Goal: Transaction & Acquisition: Purchase product/service

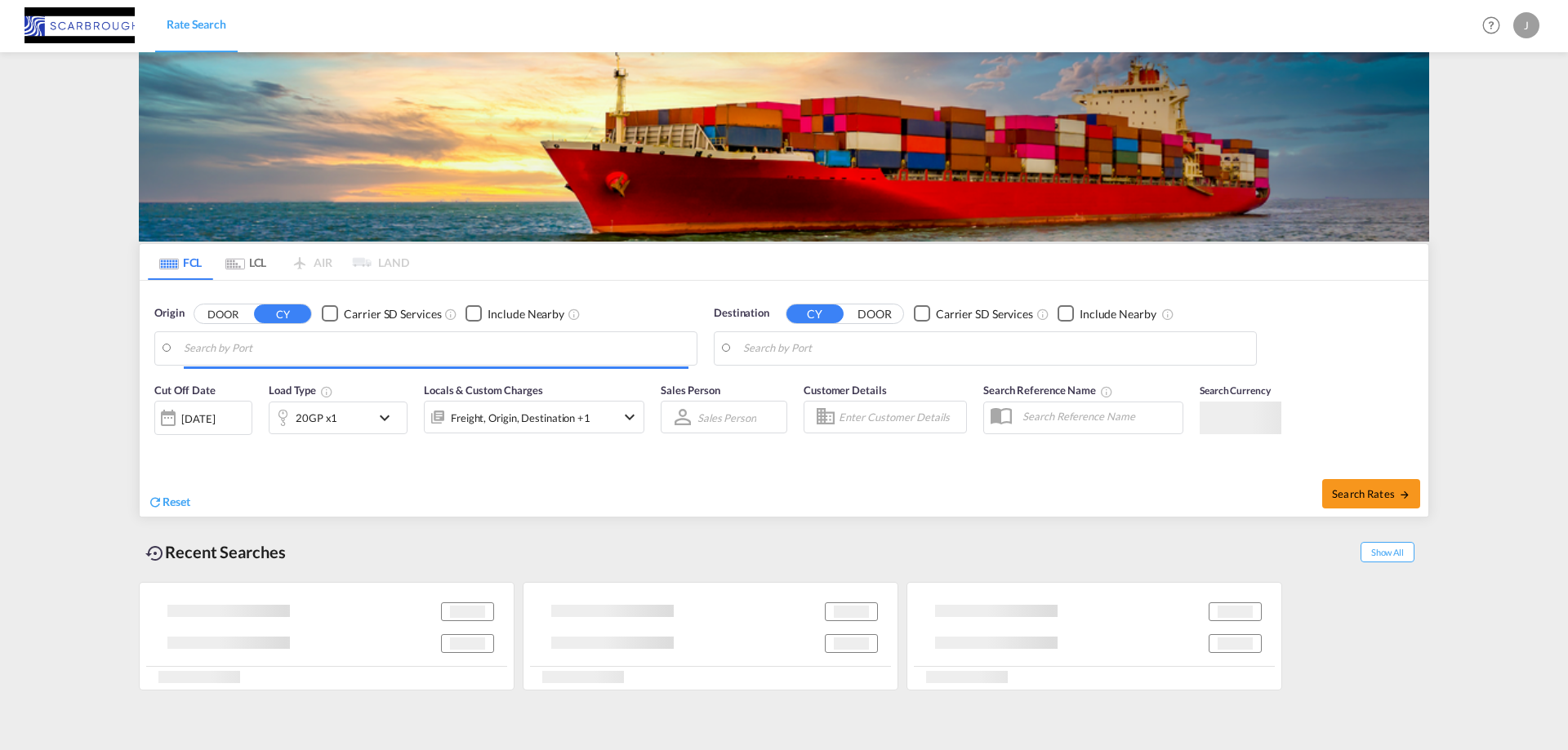
type input "[GEOGRAPHIC_DATA], NLRTM"
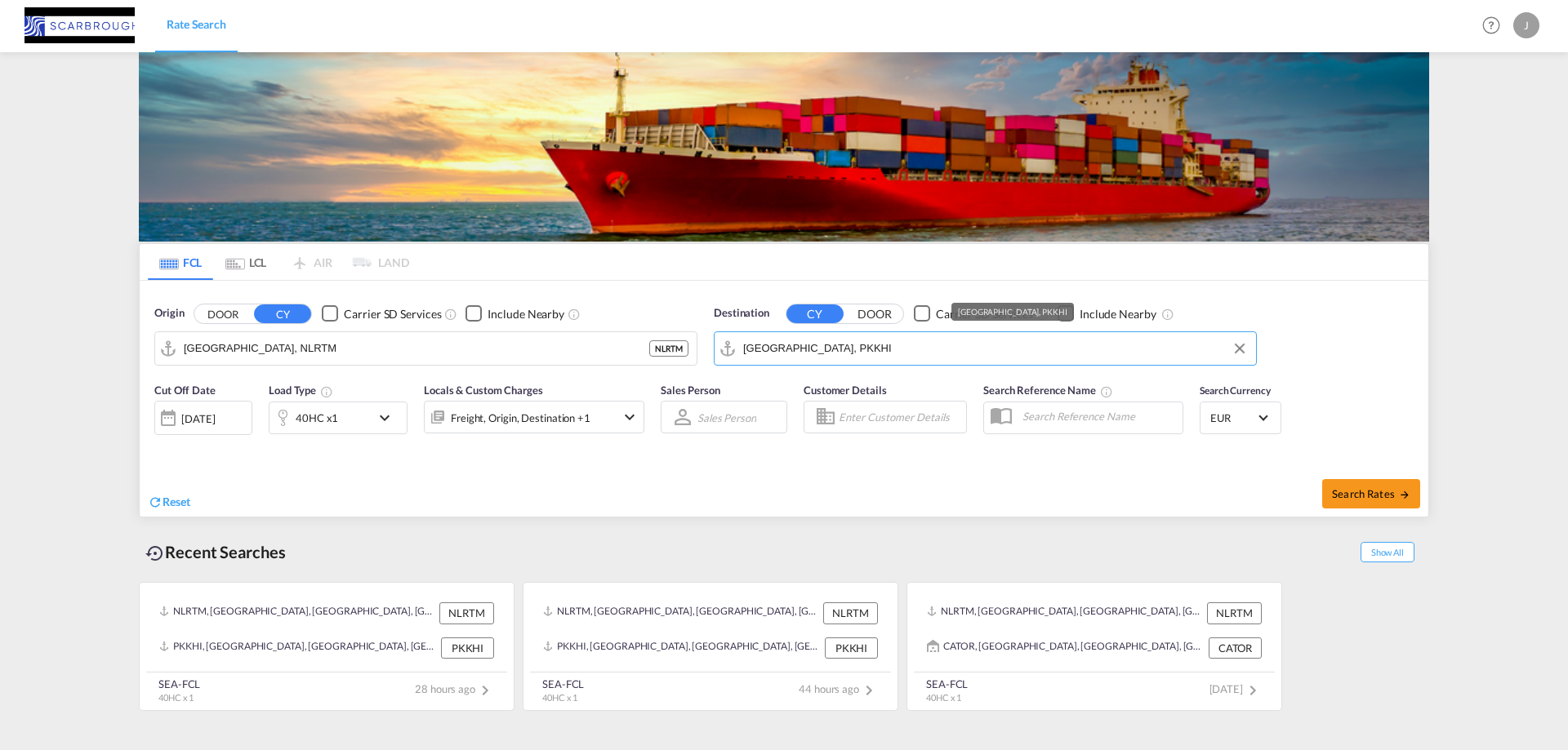
click at [828, 353] on input "Karachi, PKKHI" at bounding box center [995, 349] width 504 height 25
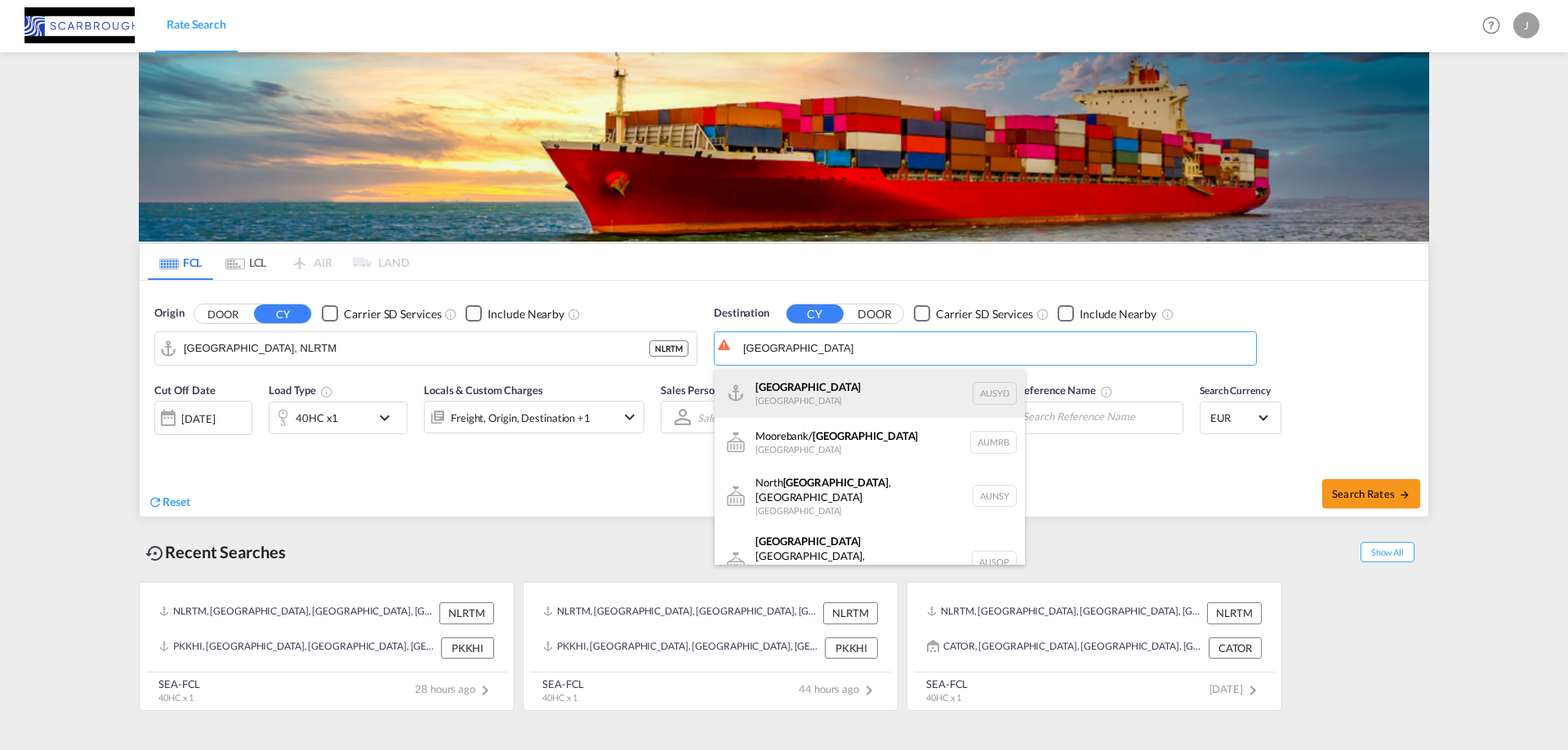
click at [880, 395] on div "Sydney Australia AUSYD" at bounding box center [869, 393] width 310 height 49
type input "[GEOGRAPHIC_DATA], AUSYD"
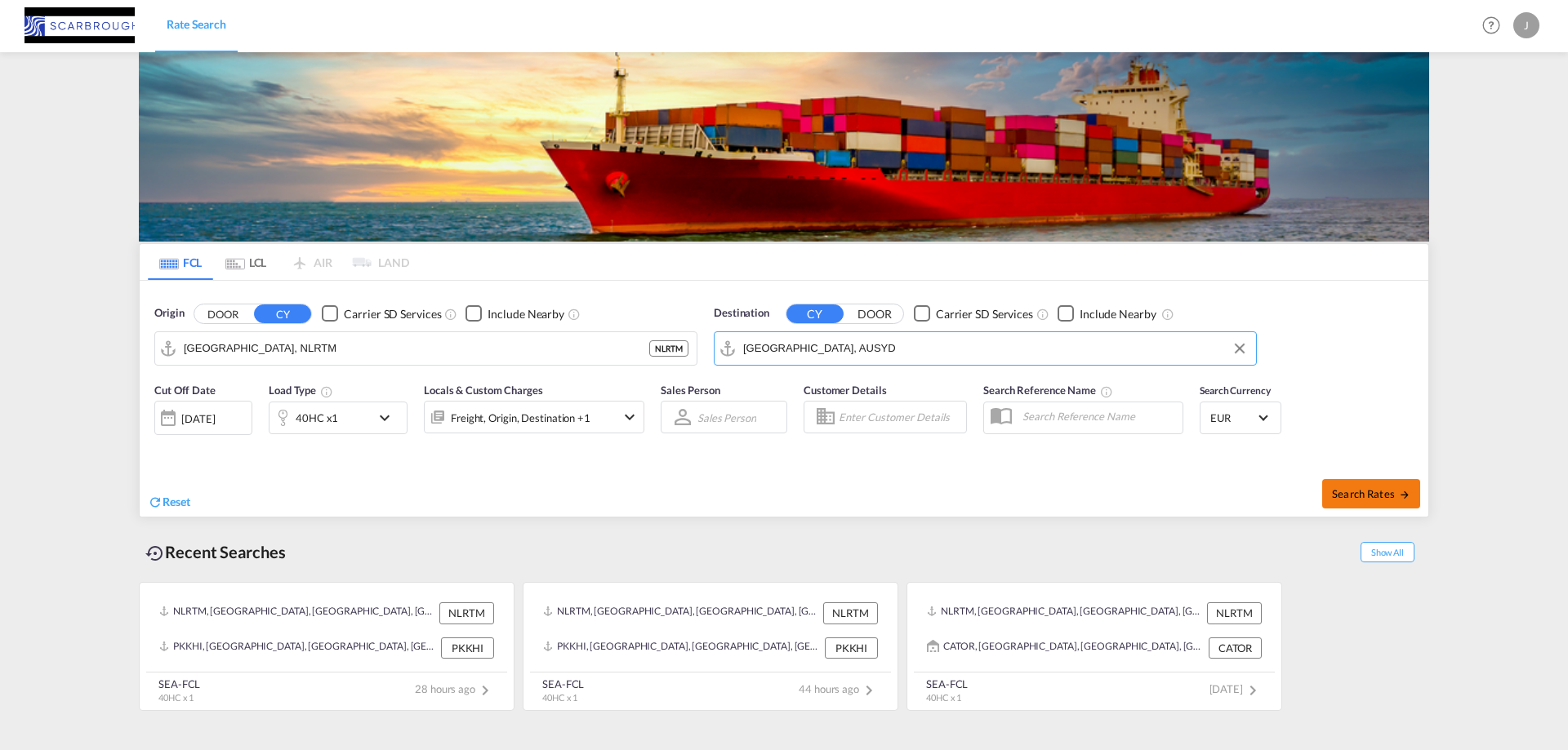
click at [1401, 494] on md-icon "icon-arrow-right" at bounding box center [1404, 494] width 11 height 11
type input "NLRTM to AUSYD / 18 Sep 2025"
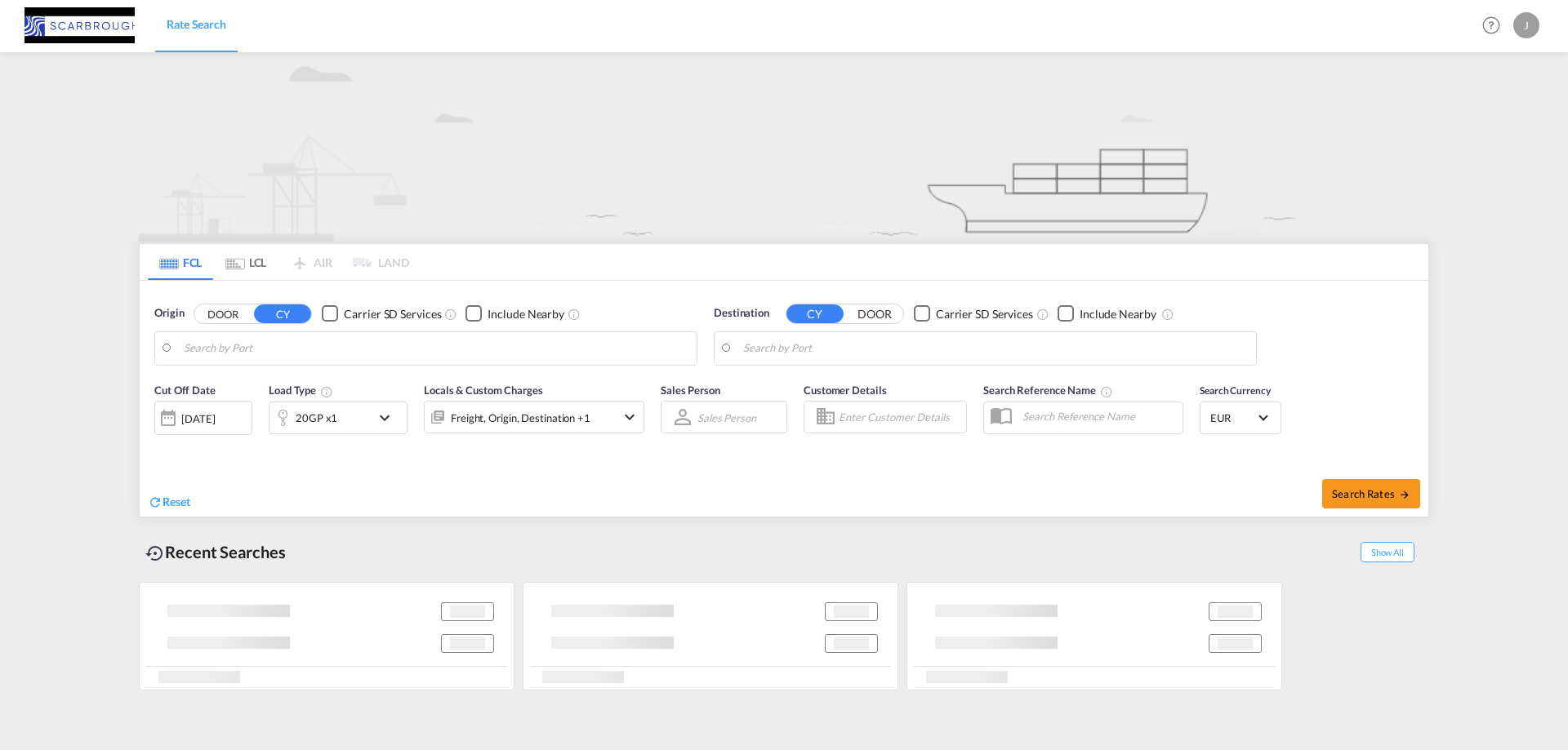
type input "[GEOGRAPHIC_DATA], NLRTM"
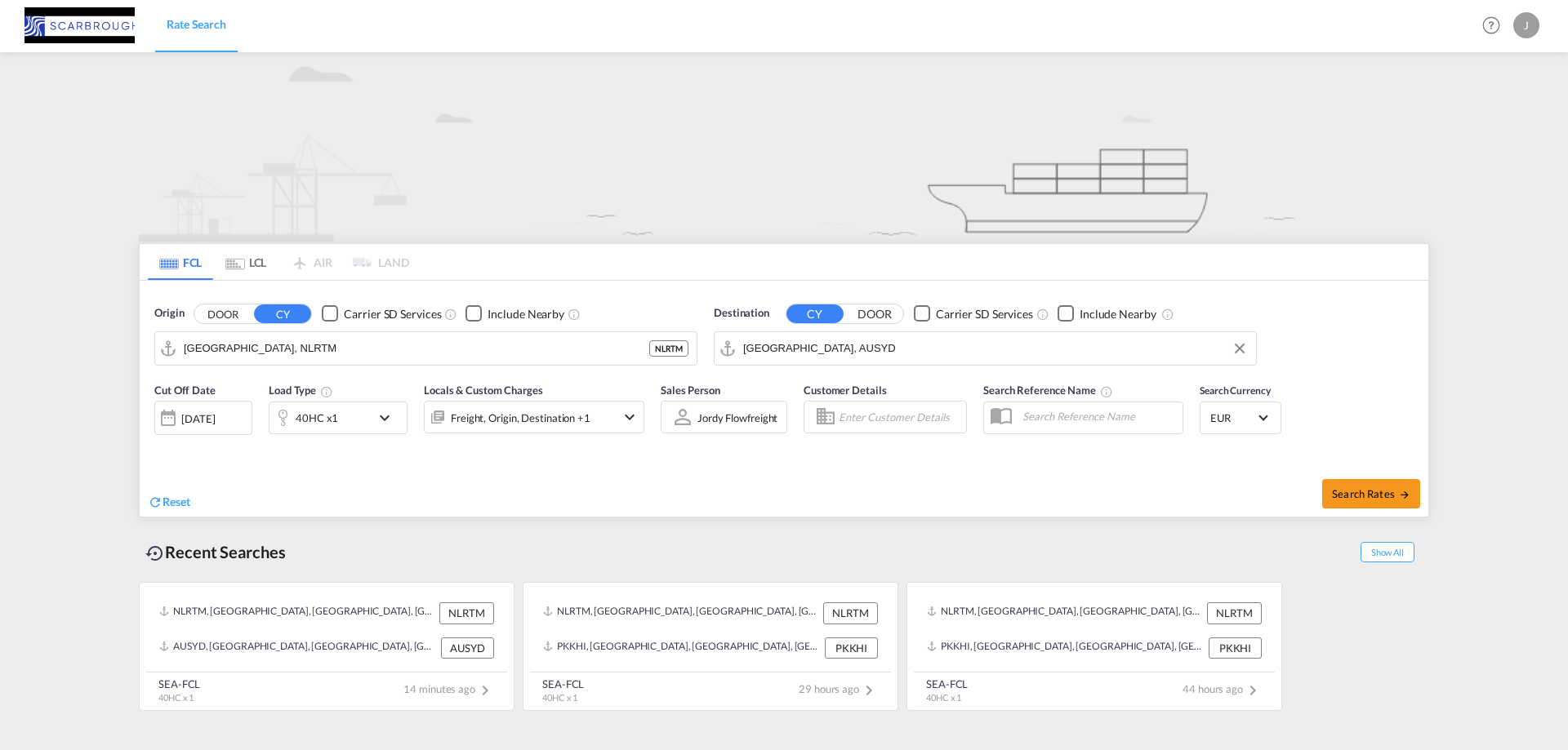
click at [885, 344] on input "[GEOGRAPHIC_DATA], AUSYD" at bounding box center [995, 349] width 504 height 25
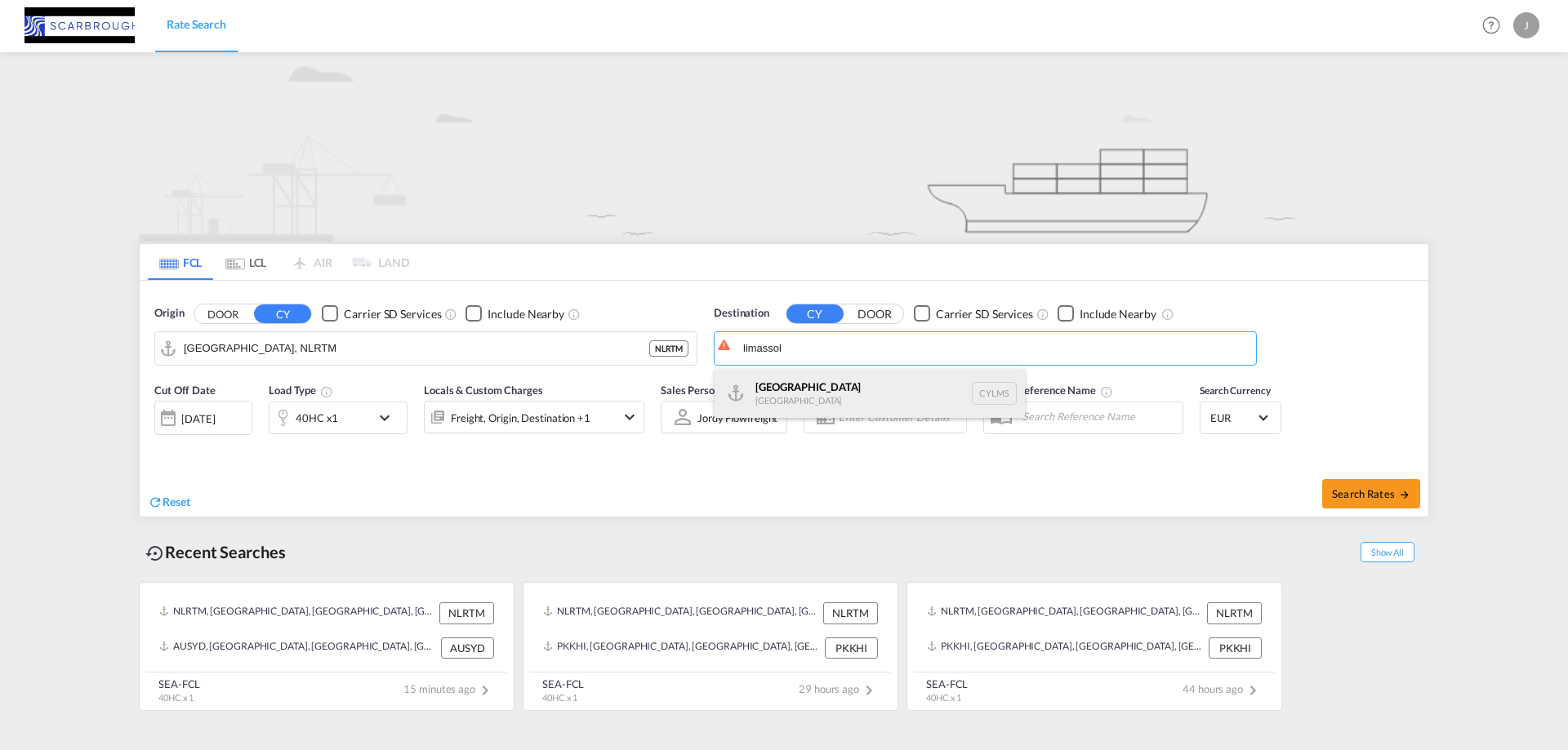
click at [827, 388] on div "[GEOGRAPHIC_DATA] [GEOGRAPHIC_DATA] CYLMS" at bounding box center [869, 393] width 310 height 49
type input "Limassol, CYLMS"
click at [318, 421] on div "40HC x1" at bounding box center [316, 418] width 42 height 23
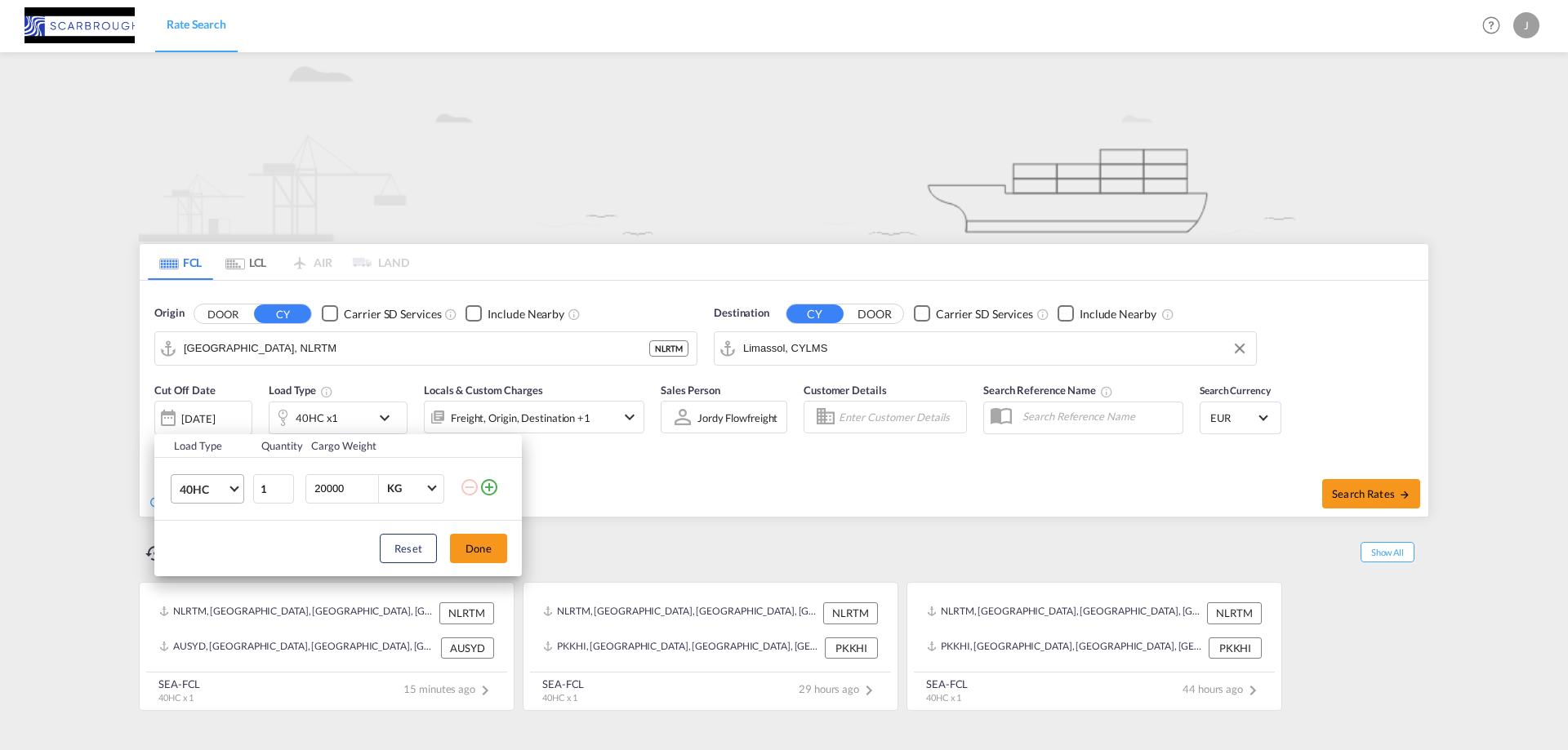
click at [216, 494] on span "40HC" at bounding box center [203, 489] width 47 height 17
click at [207, 414] on div "20GP" at bounding box center [193, 410] width 29 height 17
click at [479, 551] on button "Done" at bounding box center [478, 548] width 57 height 29
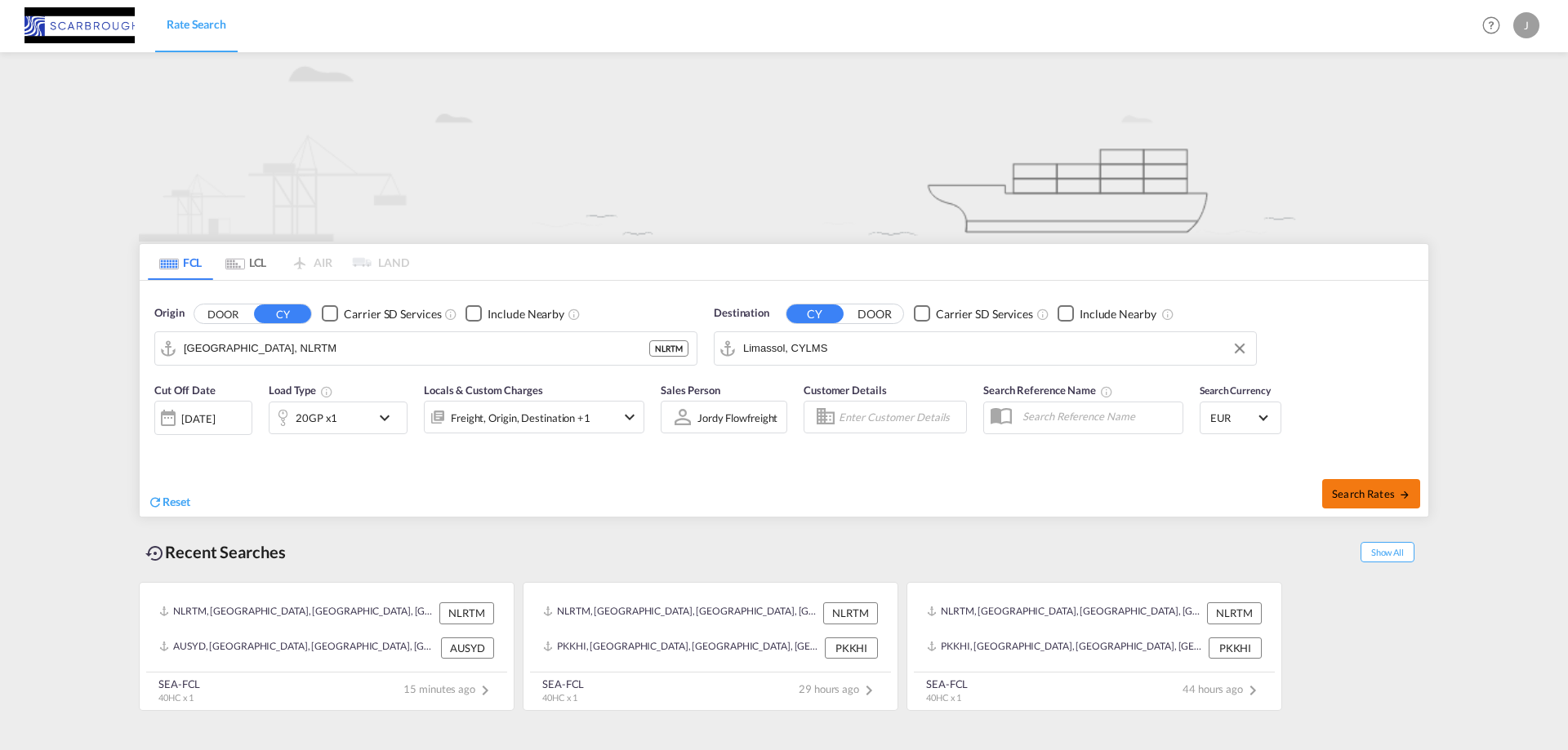
click at [1396, 497] on span "Search Rates" at bounding box center [1370, 494] width 78 height 13
type input "NLRTM to CYLMS / [DATE]"
